Goal: Check status

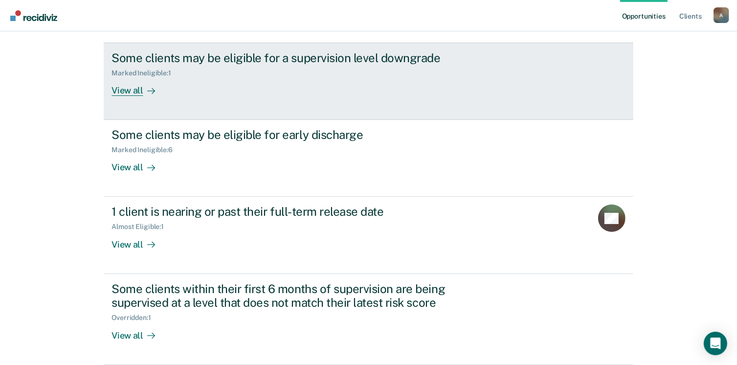
scroll to position [218, 0]
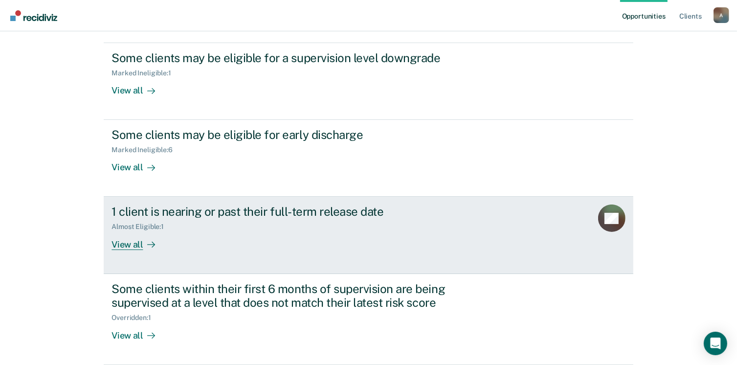
click at [153, 239] on div at bounding box center [149, 244] width 12 height 11
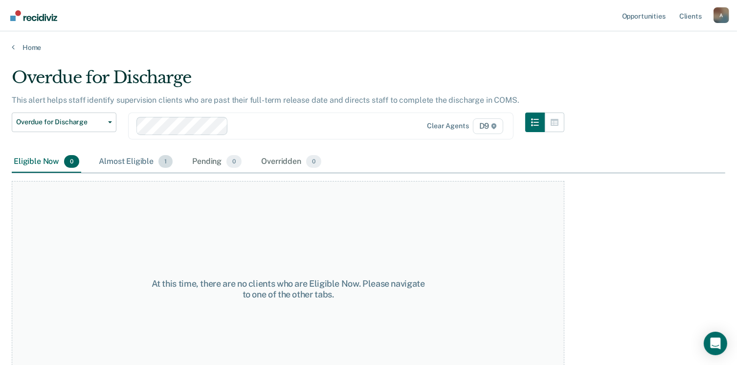
click at [171, 173] on div "Almost Eligible 1" at bounding box center [136, 162] width 78 height 22
